Goal: Information Seeking & Learning: Learn about a topic

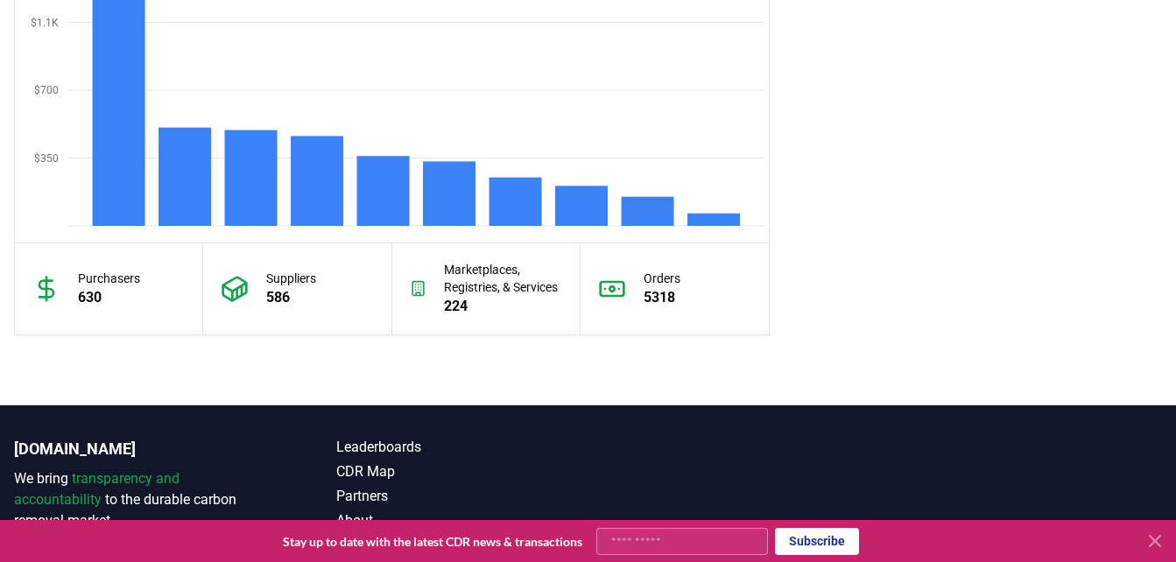
scroll to position [1690, 0]
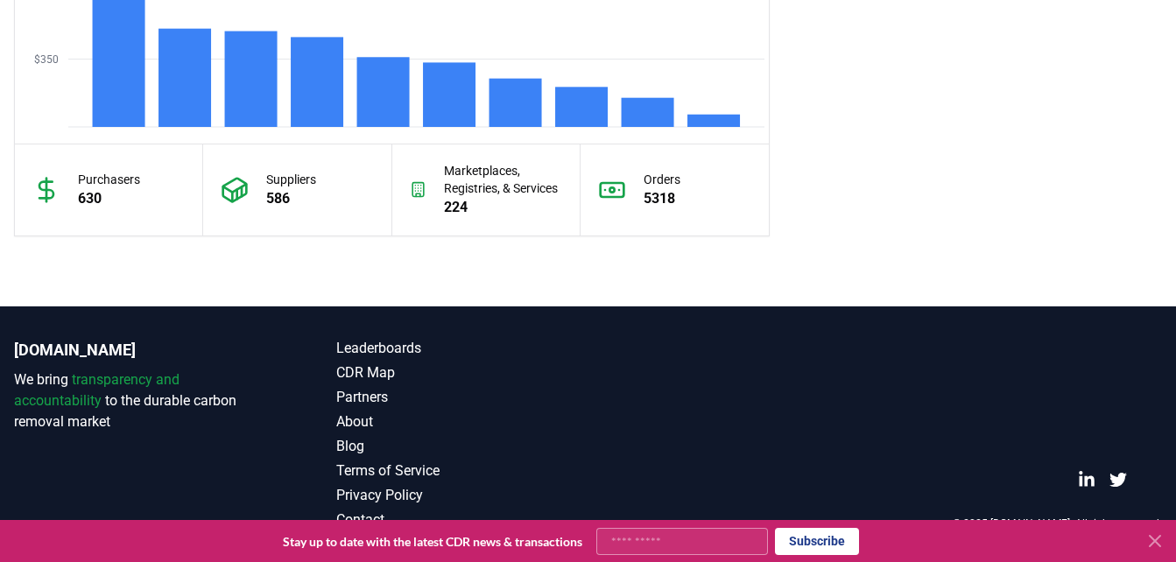
click at [1152, 542] on icon at bounding box center [1155, 541] width 21 height 21
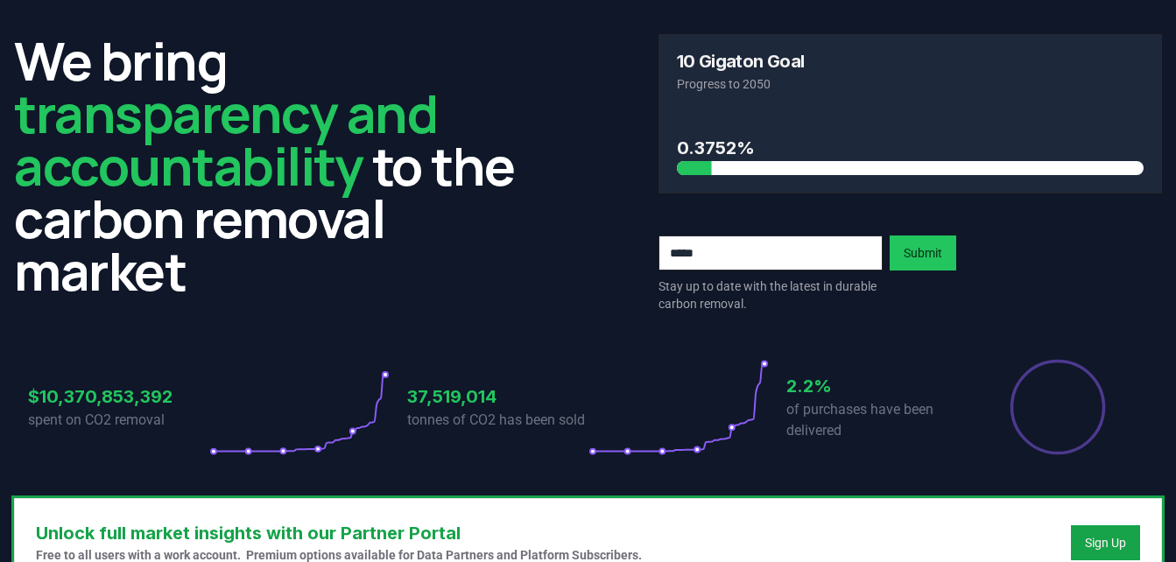
scroll to position [0, 0]
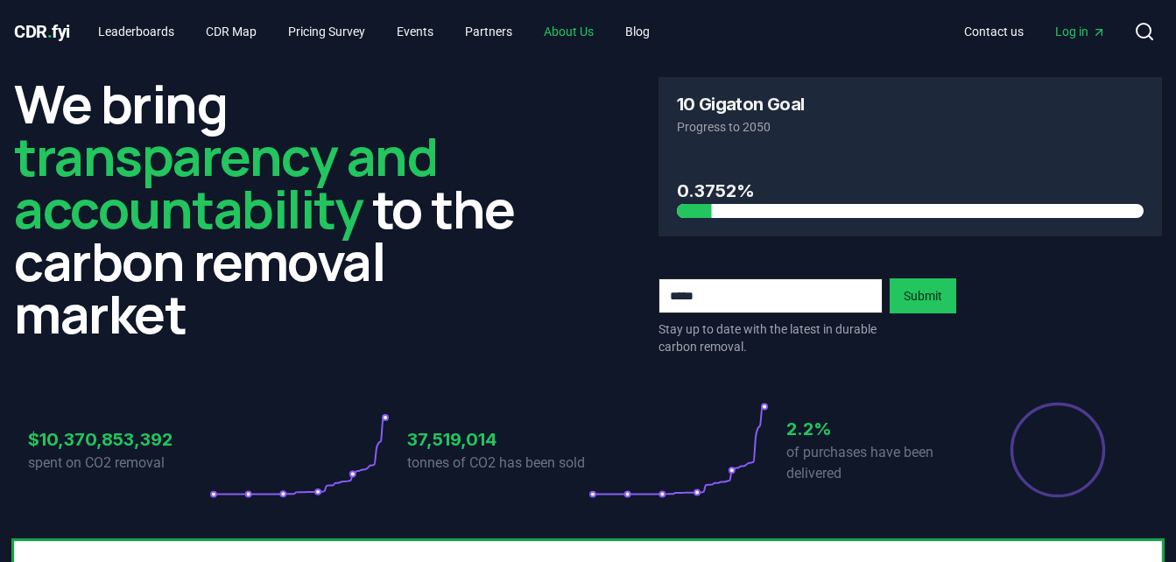
click at [601, 22] on link "About Us" at bounding box center [569, 32] width 78 height 32
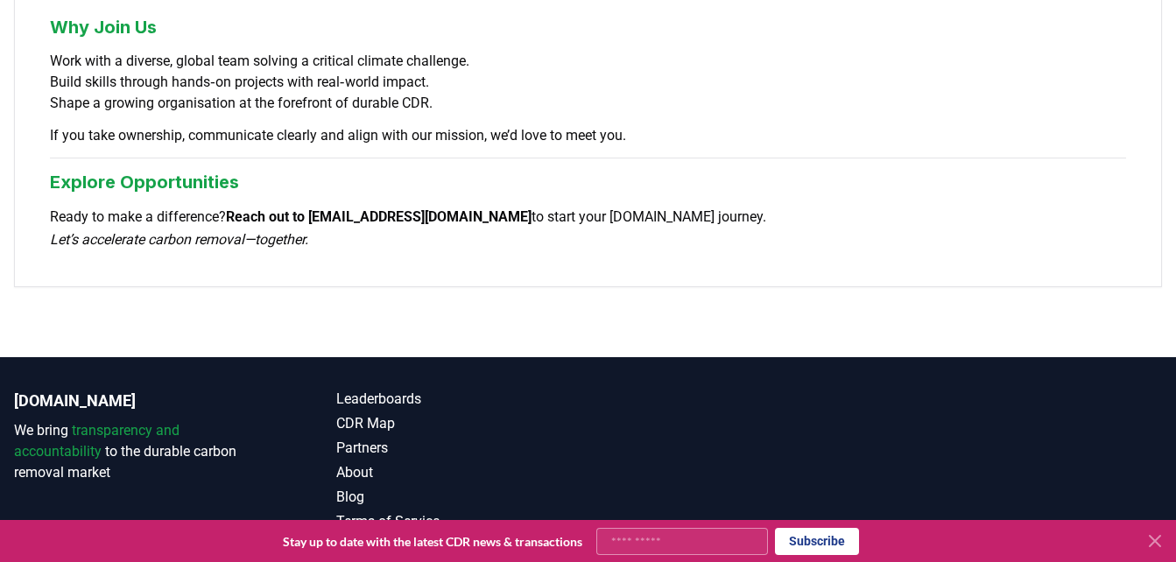
scroll to position [1624, 0]
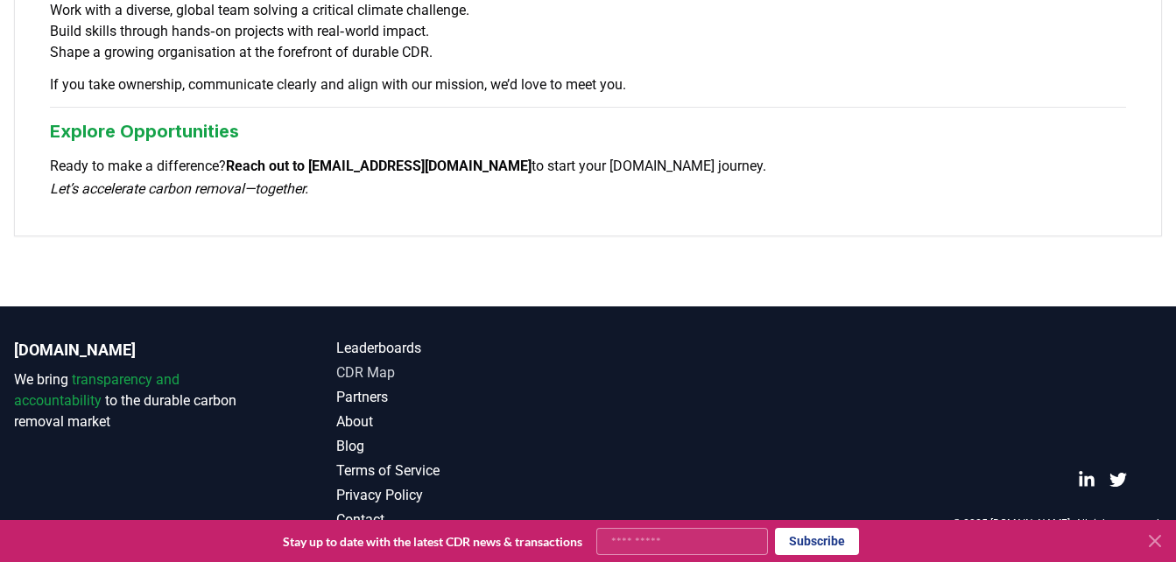
click at [391, 368] on link "CDR Map" at bounding box center [462, 373] width 252 height 21
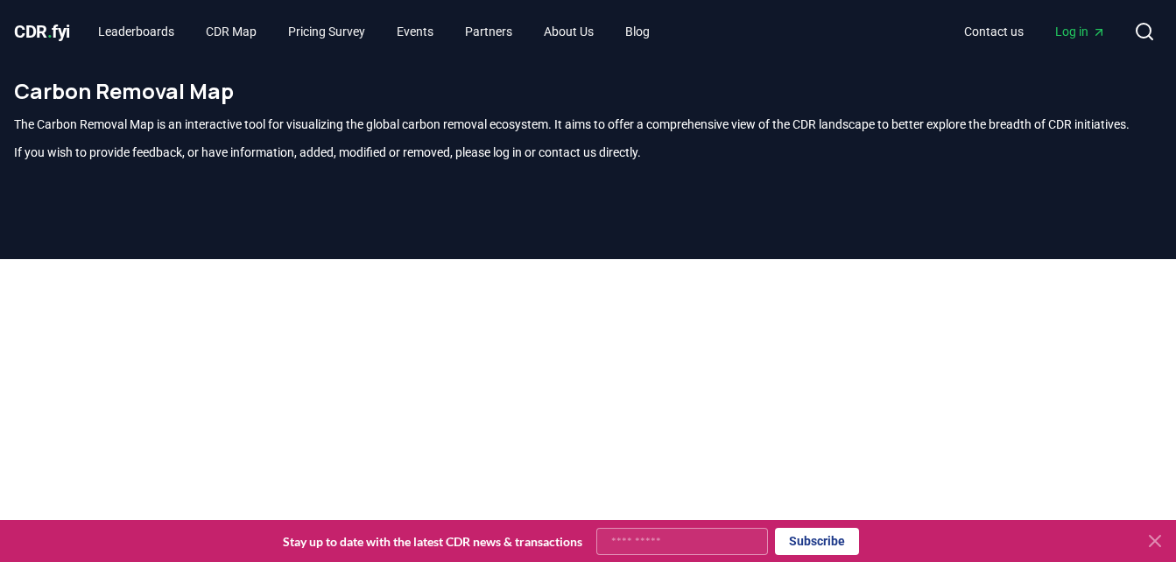
click at [27, 21] on span "CDR . fyi" at bounding box center [42, 31] width 56 height 21
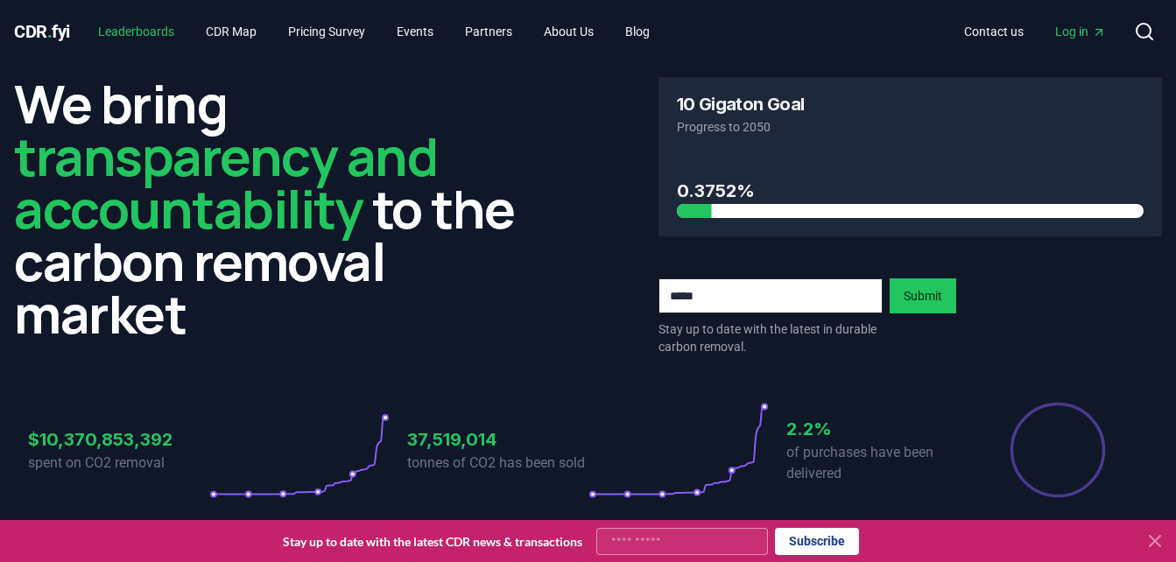
click at [147, 32] on link "Leaderboards" at bounding box center [136, 32] width 104 height 32
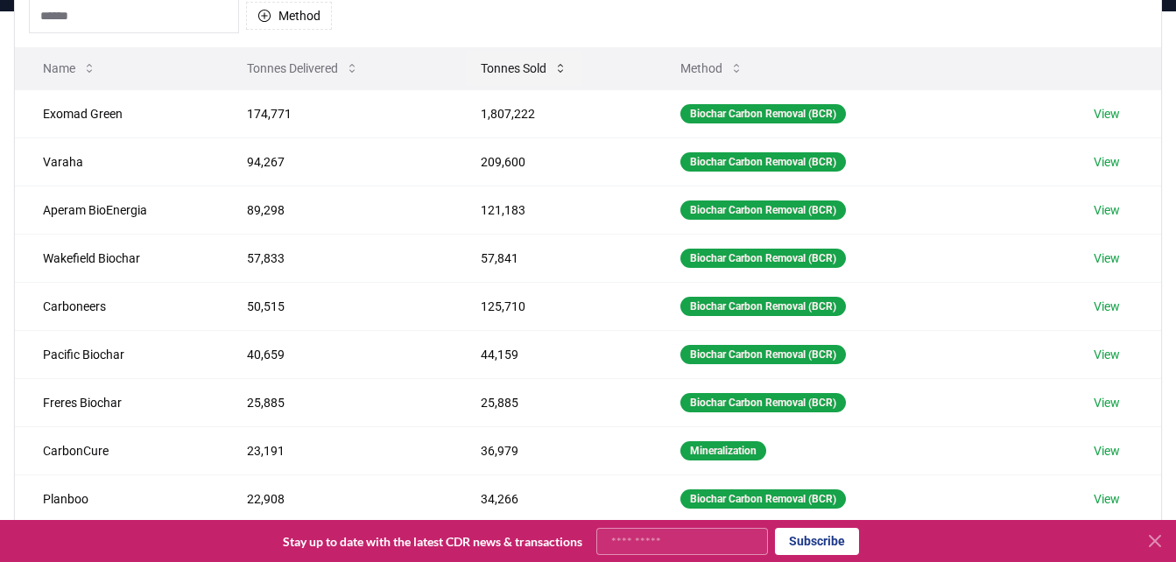
scroll to position [193, 0]
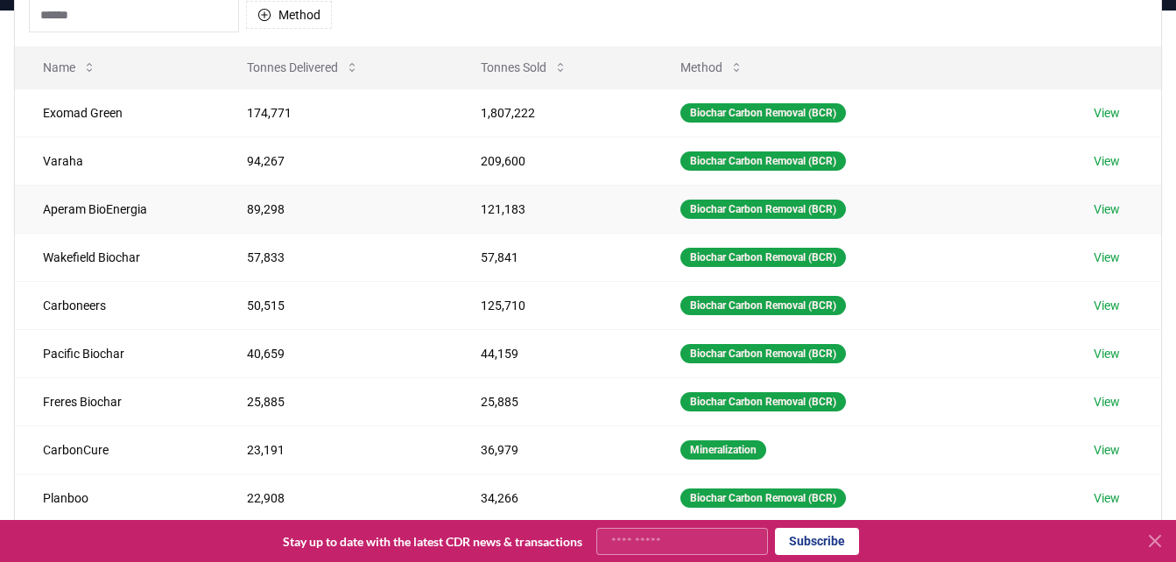
click at [1114, 208] on link "View" at bounding box center [1107, 210] width 26 height 18
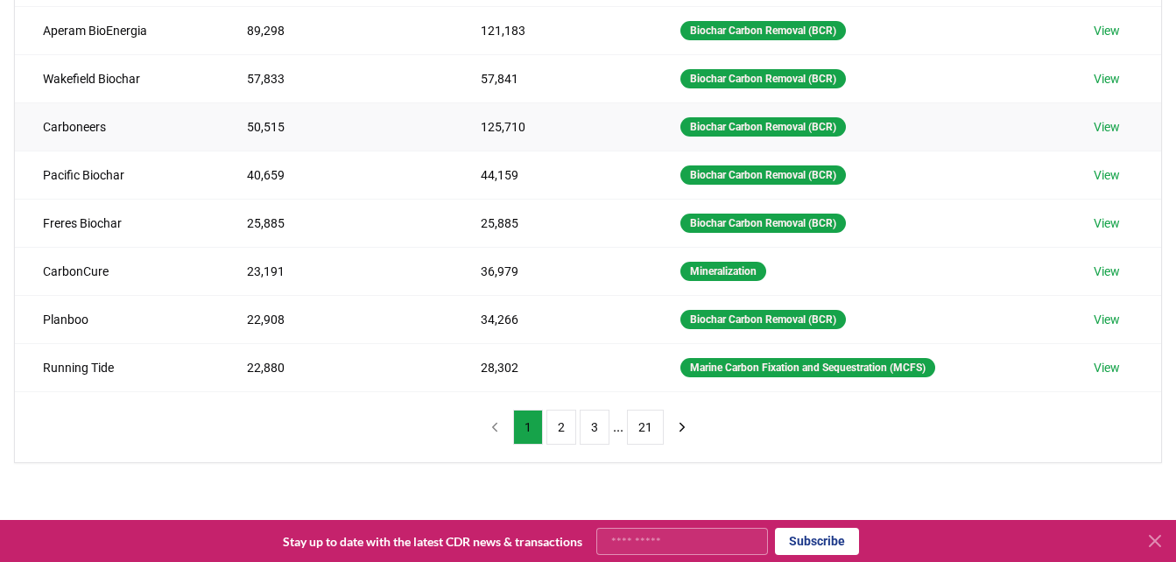
scroll to position [372, 0]
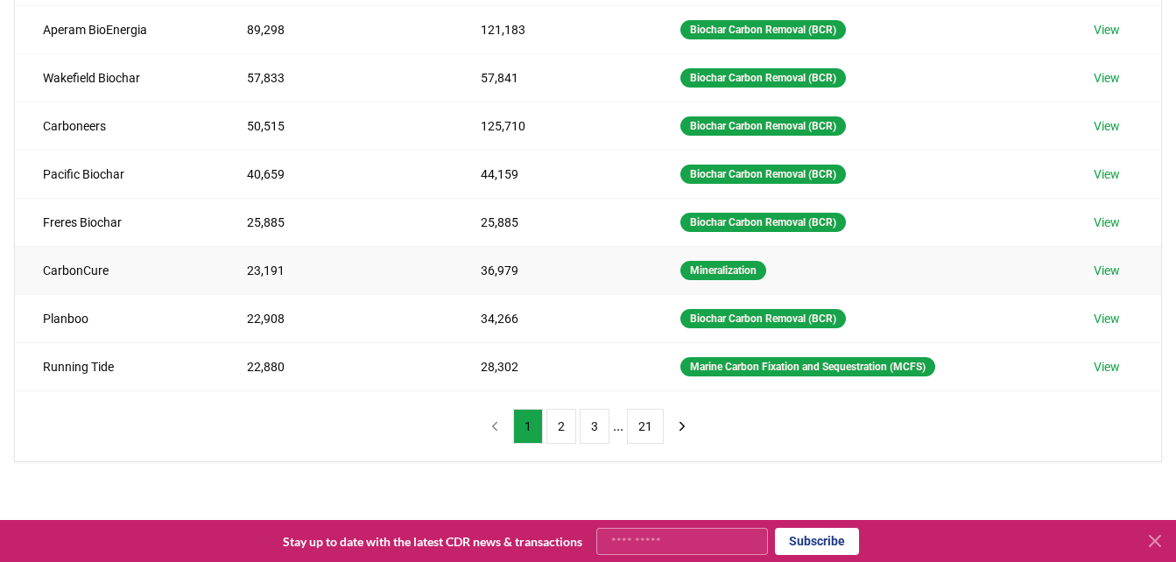
click at [1105, 271] on link "View" at bounding box center [1107, 271] width 26 height 18
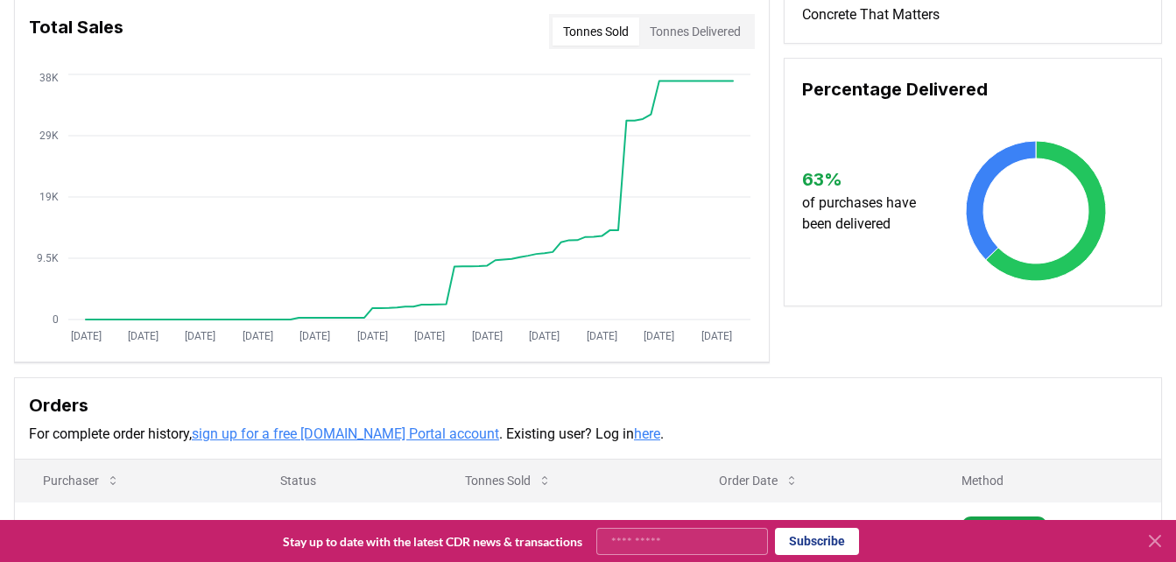
scroll to position [145, 0]
click at [1155, 544] on icon at bounding box center [1155, 541] width 21 height 21
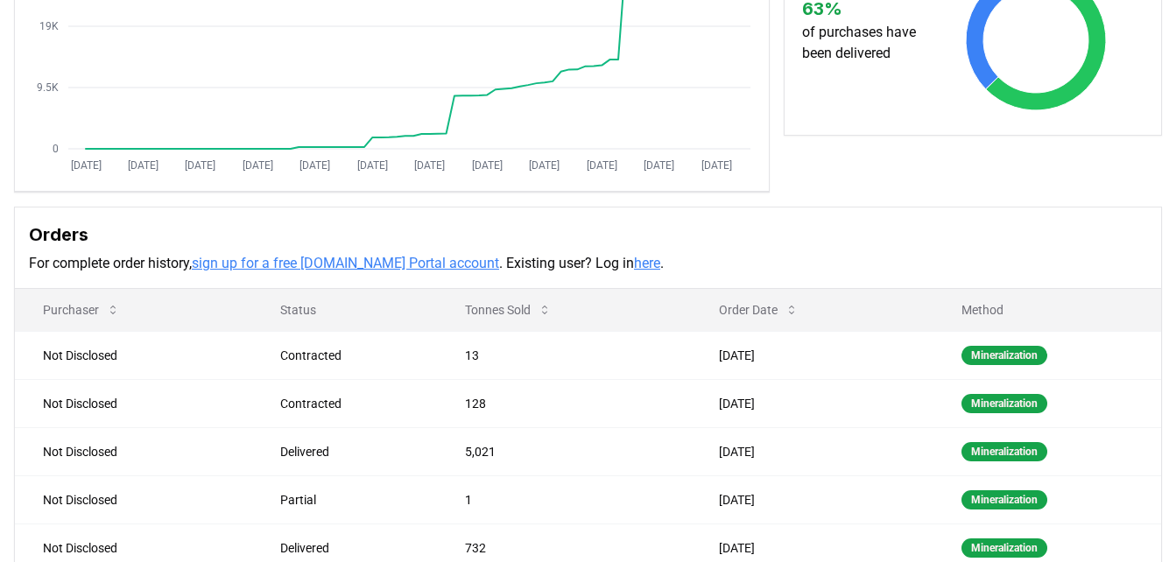
scroll to position [0, 0]
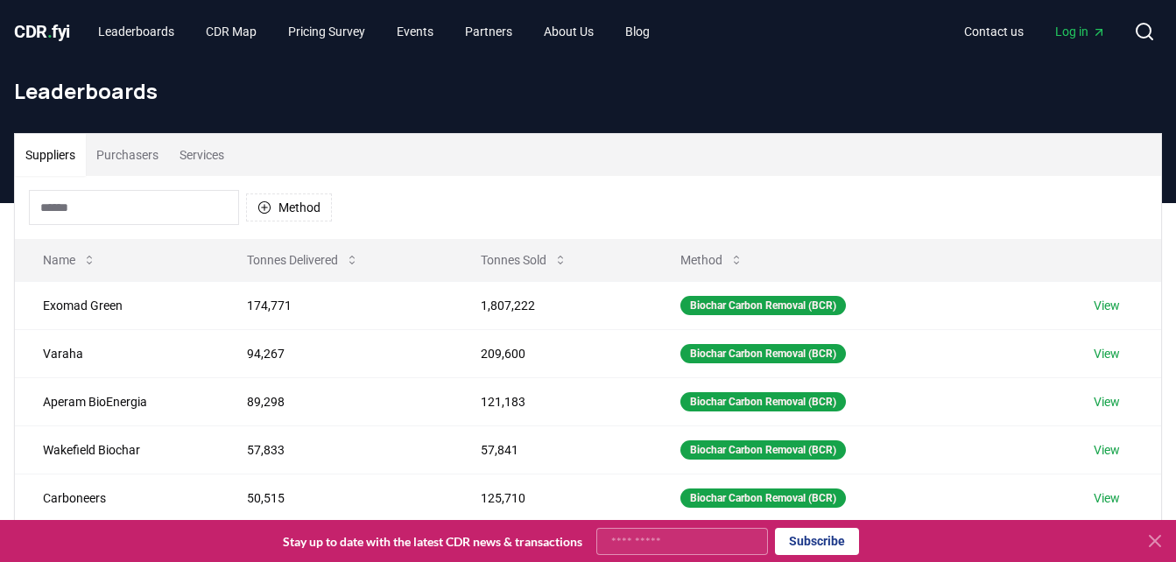
click at [129, 146] on button "Purchasers" at bounding box center [127, 155] width 83 height 42
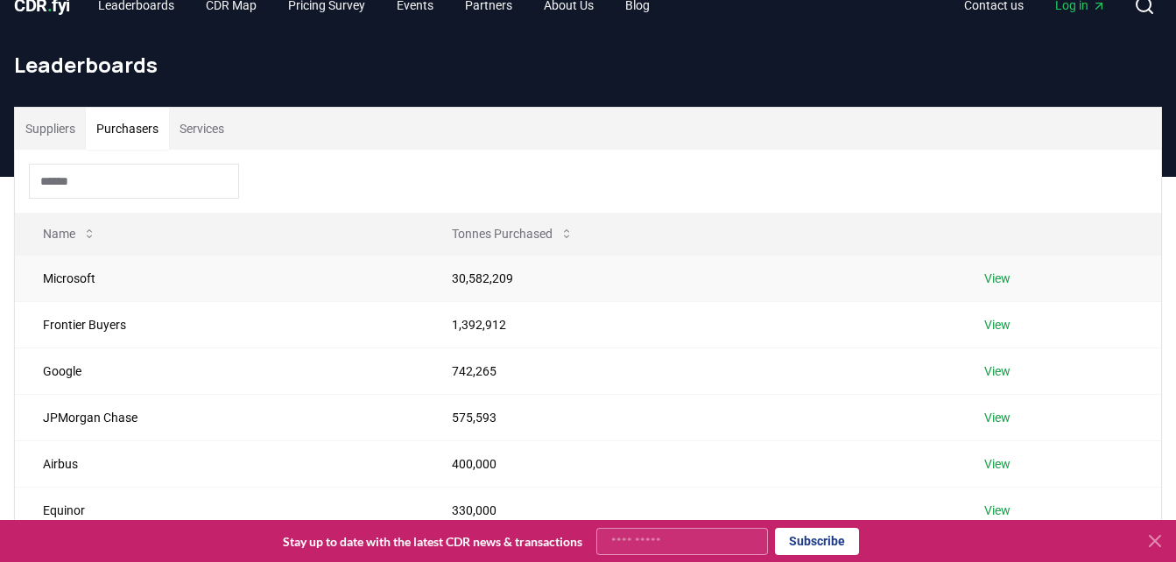
scroll to position [25, 0]
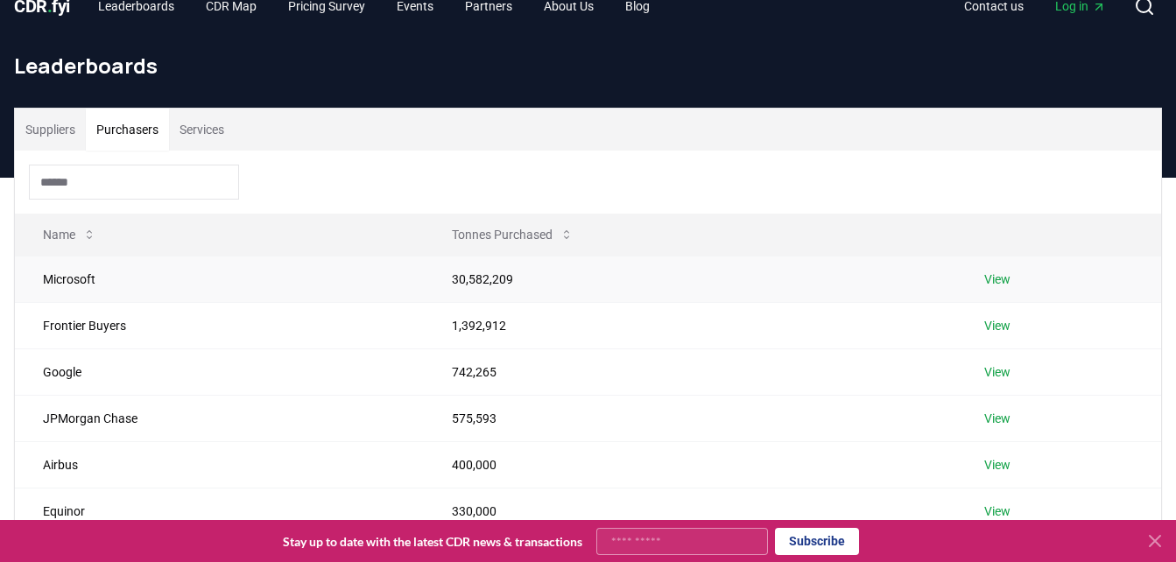
click at [999, 281] on link "View" at bounding box center [998, 280] width 26 height 18
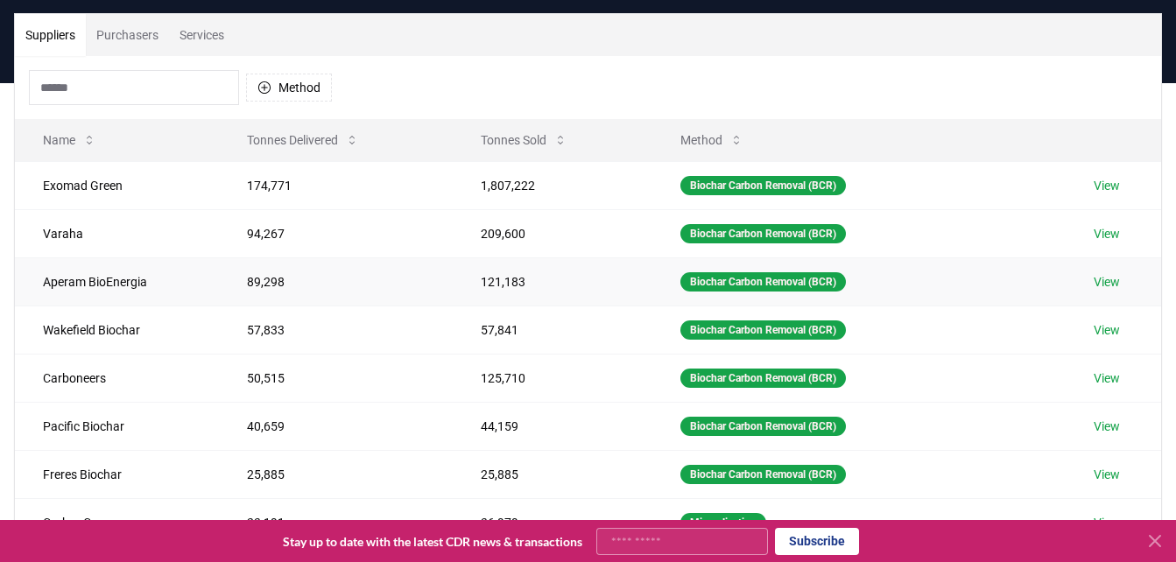
scroll to position [121, 0]
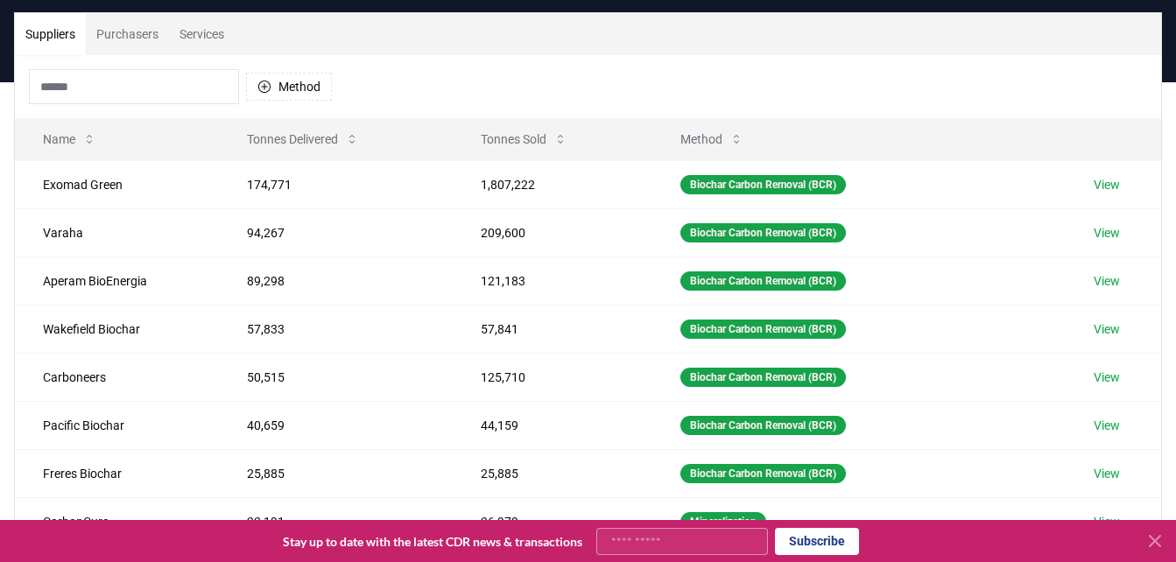
click at [117, 31] on button "Purchasers" at bounding box center [127, 34] width 83 height 42
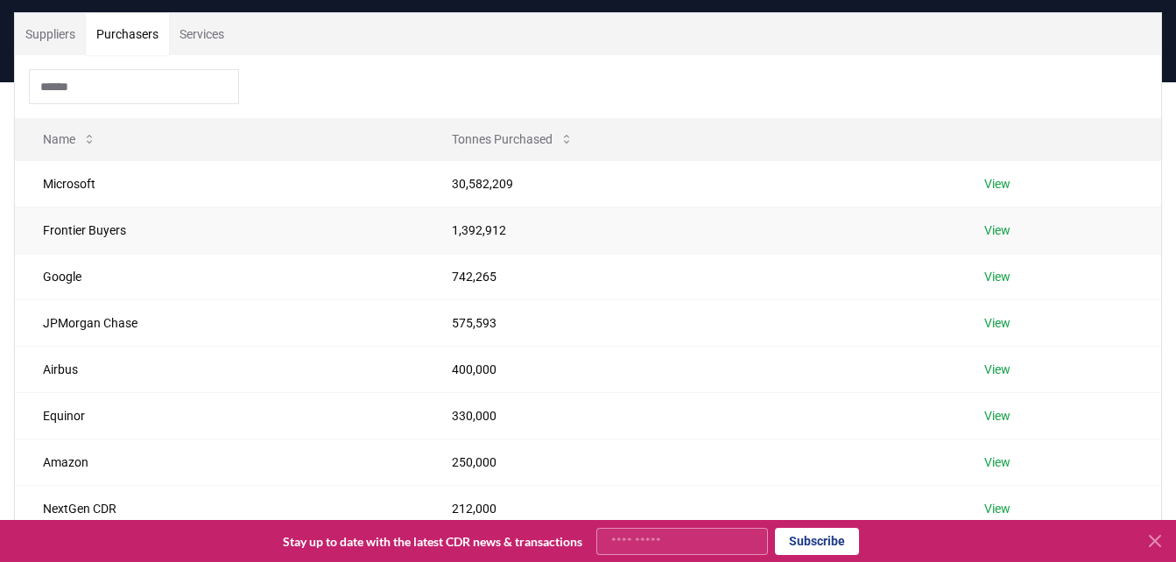
click at [988, 230] on link "View" at bounding box center [998, 231] width 26 height 18
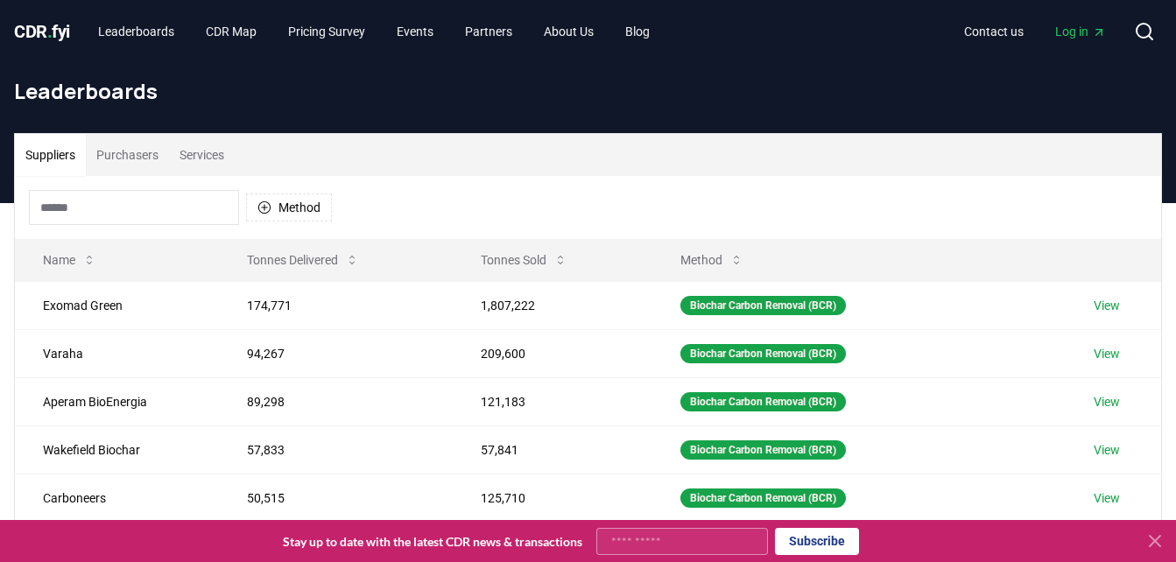
click at [211, 153] on button "Services" at bounding box center [202, 155] width 66 height 42
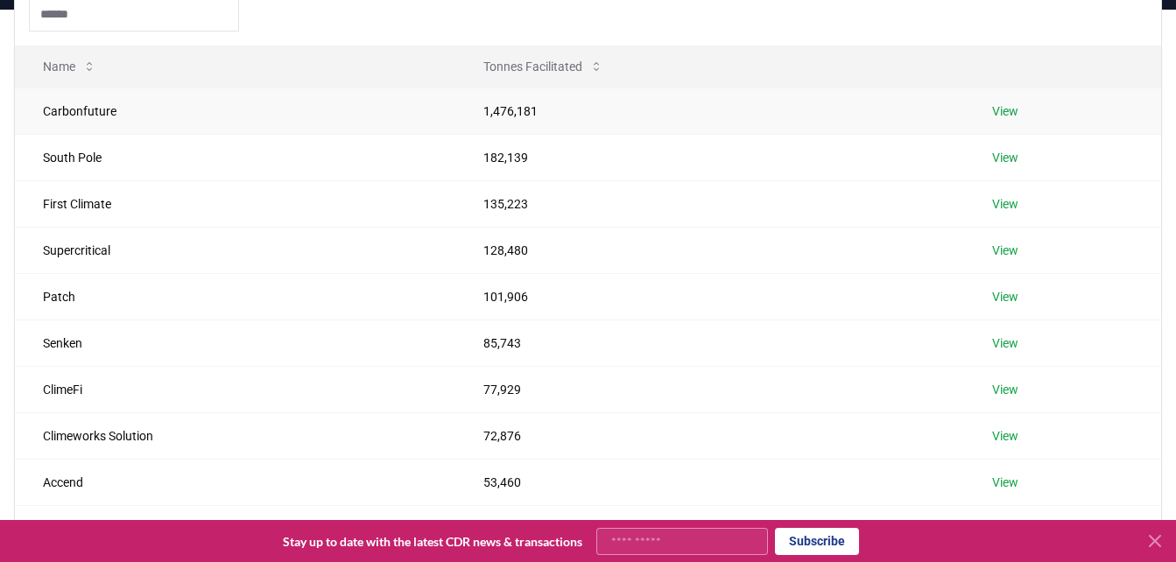
scroll to position [190, 0]
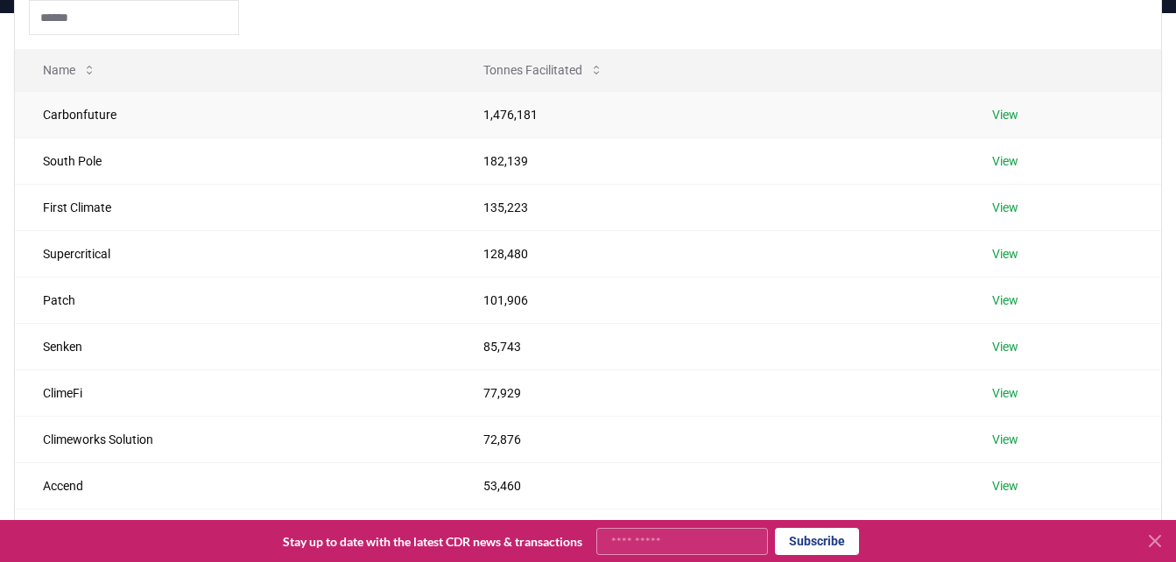
click at [1024, 125] on td "View" at bounding box center [1062, 114] width 197 height 46
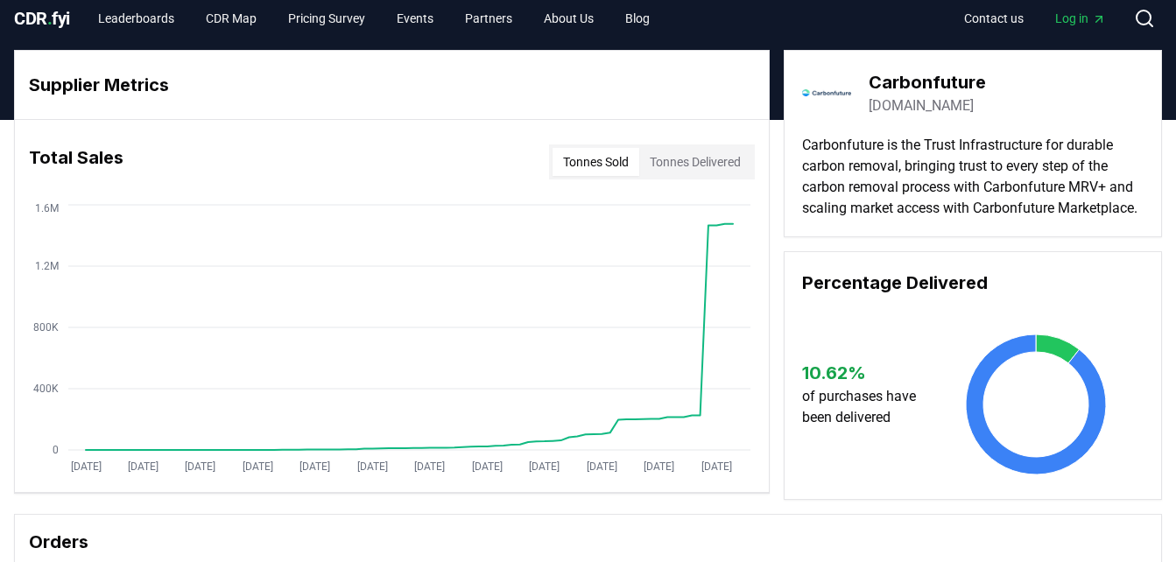
scroll to position [18, 0]
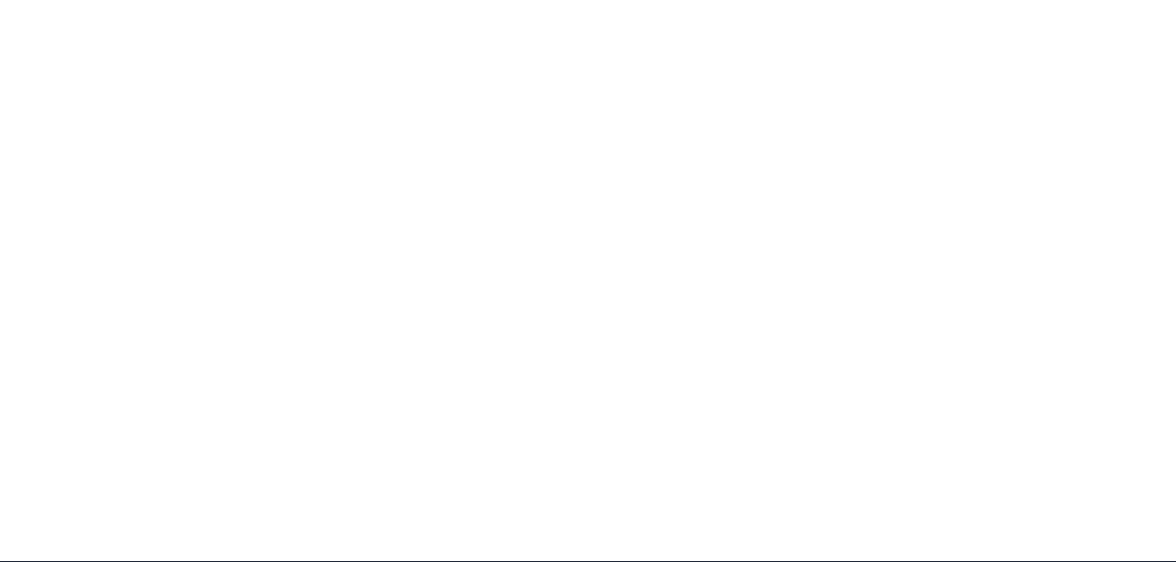
scroll to position [261, 0]
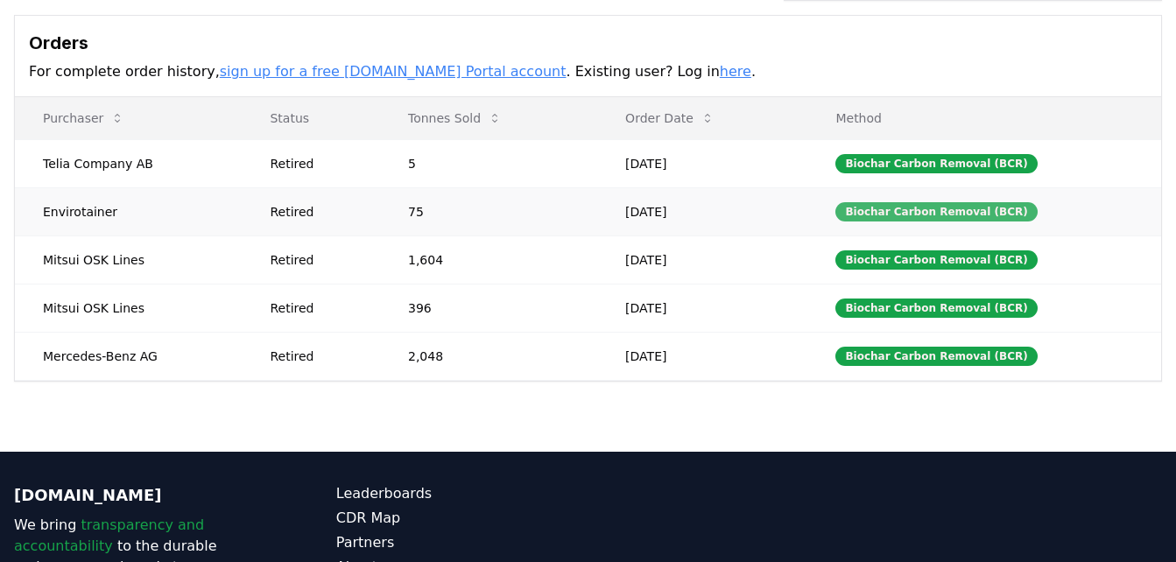
scroll to position [575, 0]
